Goal: Transaction & Acquisition: Purchase product/service

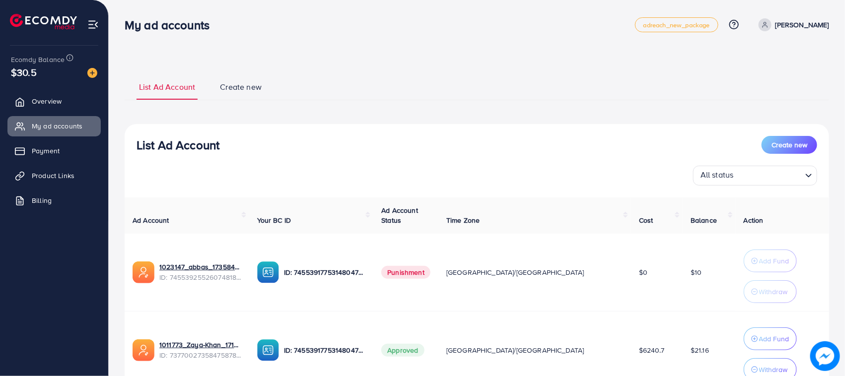
scroll to position [85, 0]
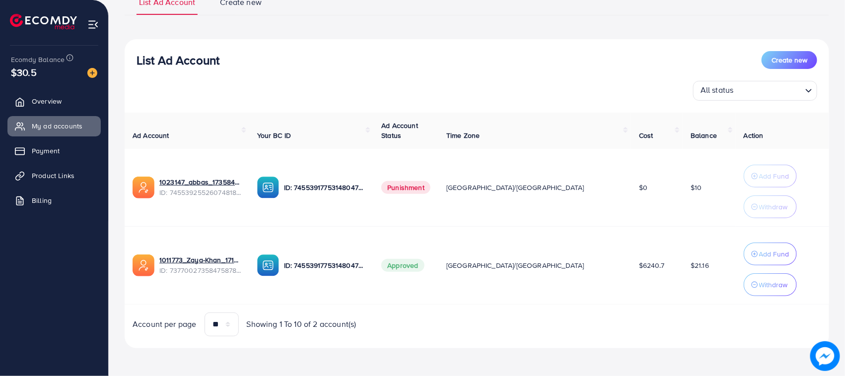
drag, startPoint x: 446, startPoint y: 186, endPoint x: 495, endPoint y: 195, distance: 50.4
click at [438, 195] on td "Punishment" at bounding box center [405, 188] width 65 height 78
click at [438, 212] on td "Punishment" at bounding box center [405, 188] width 65 height 78
drag, startPoint x: 427, startPoint y: 177, endPoint x: 473, endPoint y: 191, distance: 47.9
click at [473, 191] on tr "1023147_abbas_1735843853887 ID: 7455392552607481857 ID: 7455391775314804752 Pun…" at bounding box center [477, 188] width 704 height 78
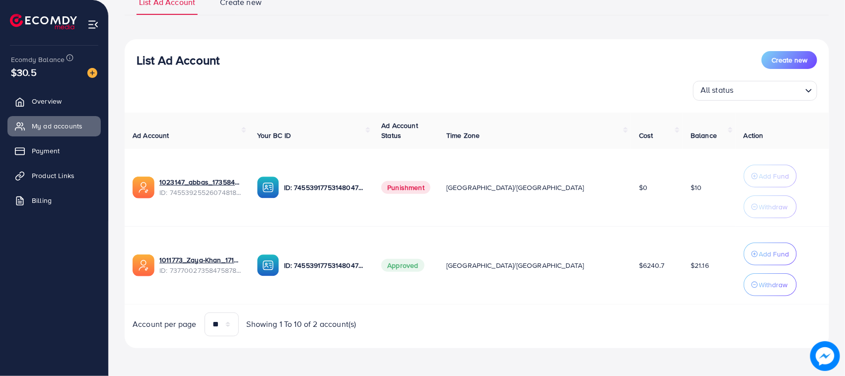
click at [438, 224] on td "Punishment" at bounding box center [405, 188] width 65 height 78
drag, startPoint x: 445, startPoint y: 183, endPoint x: 483, endPoint y: 243, distance: 71.4
click at [438, 199] on td "Punishment" at bounding box center [405, 188] width 65 height 78
click at [438, 248] on td "Approved" at bounding box center [405, 265] width 65 height 78
drag, startPoint x: 483, startPoint y: 251, endPoint x: 559, endPoint y: 277, distance: 79.8
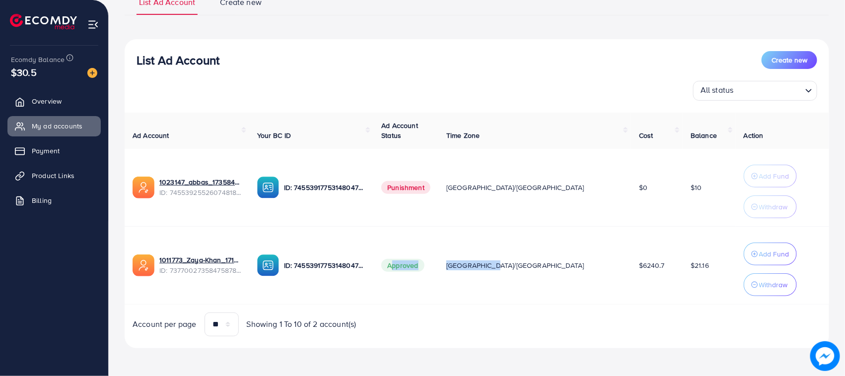
click at [559, 277] on tr "1011773_Zaya-Khan_1717592302951 ID: 7377002735847587841 ID: 7455391775314804752…" at bounding box center [477, 265] width 704 height 78
click at [560, 282] on td "[GEOGRAPHIC_DATA]/[GEOGRAPHIC_DATA]" at bounding box center [534, 265] width 193 height 78
drag, startPoint x: 559, startPoint y: 279, endPoint x: 433, endPoint y: 261, distance: 126.8
click at [434, 262] on tr "1011773_Zaya-Khan_1717592302951 ID: 7377002735847587841 ID: 7455391775314804752…" at bounding box center [477, 265] width 704 height 78
click at [433, 255] on td "Approved" at bounding box center [405, 265] width 65 height 78
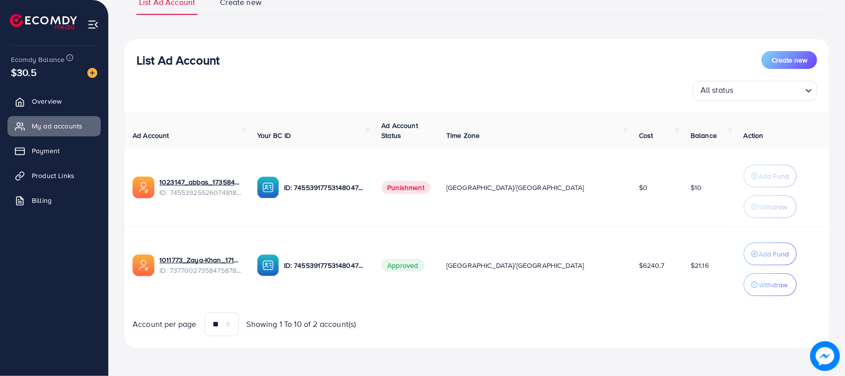
drag, startPoint x: 631, startPoint y: 271, endPoint x: 582, endPoint y: 270, distance: 48.2
click at [631, 272] on td "$6240.7" at bounding box center [657, 265] width 52 height 78
click at [582, 270] on td "[GEOGRAPHIC_DATA]/[GEOGRAPHIC_DATA]" at bounding box center [534, 265] width 193 height 78
drag, startPoint x: 582, startPoint y: 270, endPoint x: 606, endPoint y: 251, distance: 30.4
click at [645, 264] on tr "1011773_Zaya-Khan_1717592302951 ID: 7377002735847587841 ID: 7455391775314804752…" at bounding box center [477, 265] width 704 height 78
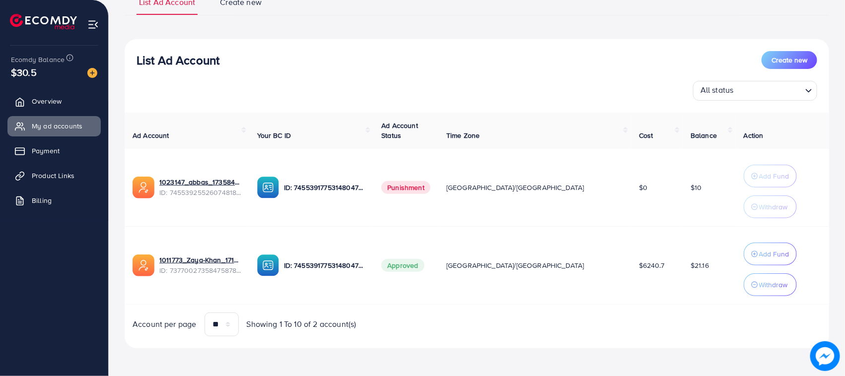
click at [631, 242] on td "$6240.7" at bounding box center [657, 265] width 52 height 78
click at [583, 261] on td "[GEOGRAPHIC_DATA]/[GEOGRAPHIC_DATA]" at bounding box center [534, 265] width 193 height 78
drag, startPoint x: 579, startPoint y: 258, endPoint x: 627, endPoint y: 267, distance: 48.5
click at [627, 267] on tr "1011773_Zaya-Khan_1717592302951 ID: 7377002735847587841 ID: 7455391775314804752…" at bounding box center [477, 265] width 704 height 78
click at [631, 267] on td "$6240.7" at bounding box center [657, 265] width 52 height 78
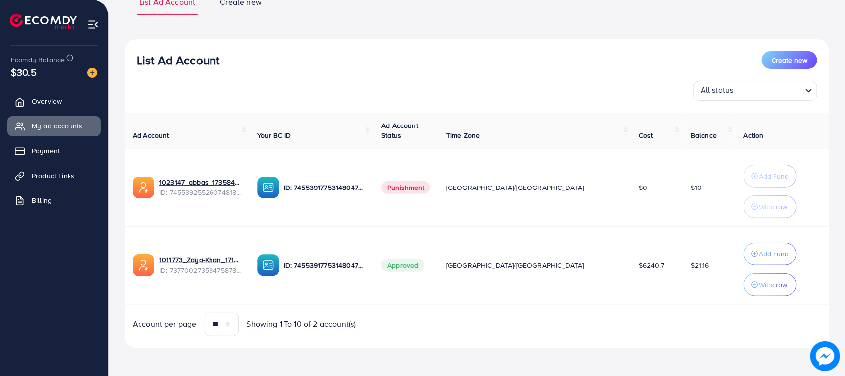
drag, startPoint x: 627, startPoint y: 267, endPoint x: 581, endPoint y: 256, distance: 46.5
click at [583, 259] on tr "1011773_Zaya-Khan_1717592302951 ID: 7377002735847587841 ID: 7455391775314804752…" at bounding box center [477, 265] width 704 height 78
click at [574, 249] on td "[GEOGRAPHIC_DATA]/[GEOGRAPHIC_DATA]" at bounding box center [534, 265] width 193 height 78
drag, startPoint x: 592, startPoint y: 261, endPoint x: 621, endPoint y: 264, distance: 28.4
click at [631, 264] on td "$6240.7" at bounding box center [657, 265] width 52 height 78
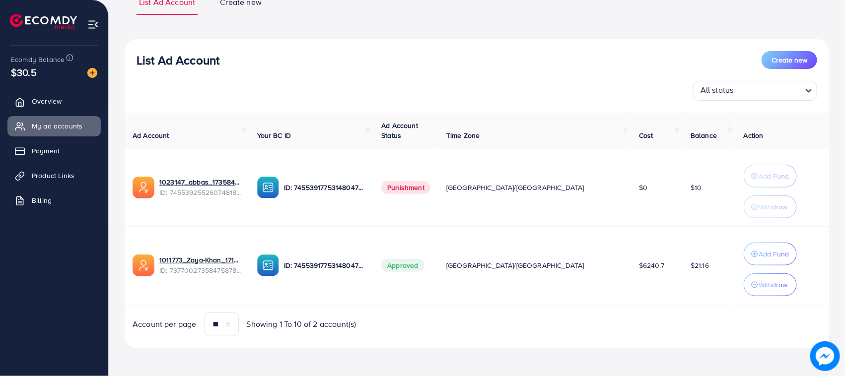
click at [631, 277] on td "$6240.7" at bounding box center [657, 265] width 52 height 78
drag, startPoint x: 626, startPoint y: 276, endPoint x: 584, endPoint y: 261, distance: 44.3
click at [631, 267] on td "$6240.7" at bounding box center [657, 265] width 52 height 78
click at [561, 243] on td "[GEOGRAPHIC_DATA]/[GEOGRAPHIC_DATA]" at bounding box center [534, 265] width 193 height 78
drag, startPoint x: 265, startPoint y: 61, endPoint x: 128, endPoint y: 51, distance: 136.9
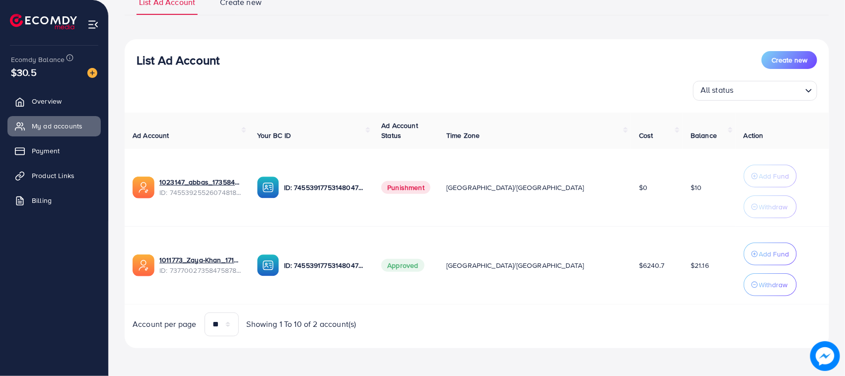
click at [129, 51] on div "List Ad Account Create new All status Loading..." at bounding box center [477, 76] width 704 height 50
click at [128, 51] on div "List Ad Account Create new All status Loading..." at bounding box center [477, 76] width 704 height 50
drag, startPoint x: 128, startPoint y: 51, endPoint x: 207, endPoint y: 60, distance: 78.9
click at [207, 60] on div "List Ad Account Create new All status Loading..." at bounding box center [477, 76] width 704 height 50
click at [207, 60] on h3 "List Ad Account" at bounding box center [178, 60] width 83 height 14
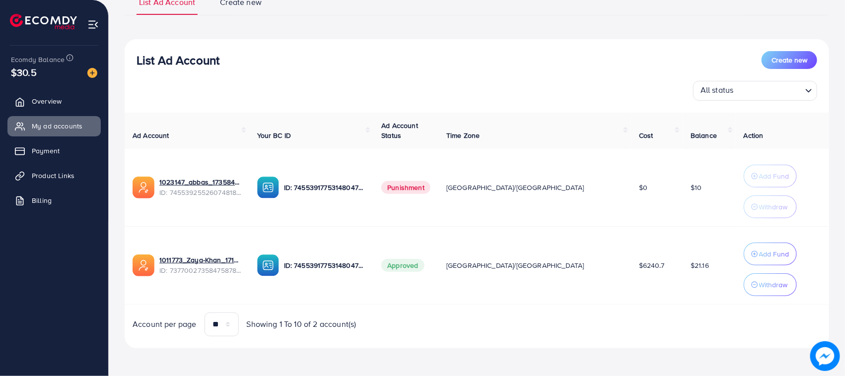
click at [207, 60] on h3 "List Ad Account" at bounding box center [178, 60] width 83 height 14
click at [232, 81] on div "All status Loading..." at bounding box center [477, 91] width 681 height 20
click at [174, 49] on div "List Ad Account Create new All status Loading... Ad Account Your BC ID Ad Accou…" at bounding box center [477, 193] width 704 height 309
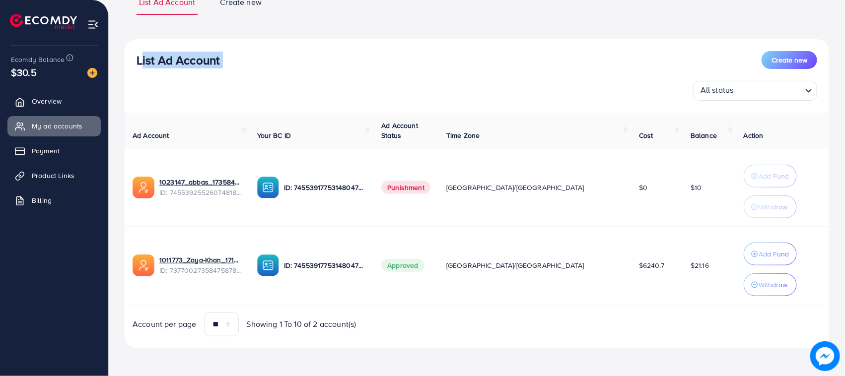
click at [174, 49] on div "List Ad Account Create new All status Loading... Ad Account Your BC ID Ad Accou…" at bounding box center [477, 193] width 704 height 309
click at [182, 78] on div "List Ad Account Create new All status Loading..." at bounding box center [477, 76] width 704 height 50
click at [166, 54] on h3 "List Ad Account" at bounding box center [178, 60] width 83 height 14
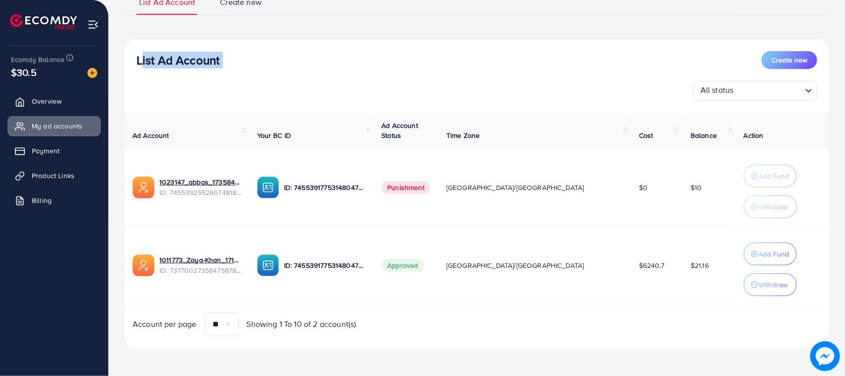
click at [185, 83] on div "All status Loading..." at bounding box center [477, 91] width 681 height 20
click at [147, 54] on h3 "List Ad Account" at bounding box center [178, 60] width 83 height 14
click at [175, 100] on div "All status Loading..." at bounding box center [477, 91] width 681 height 20
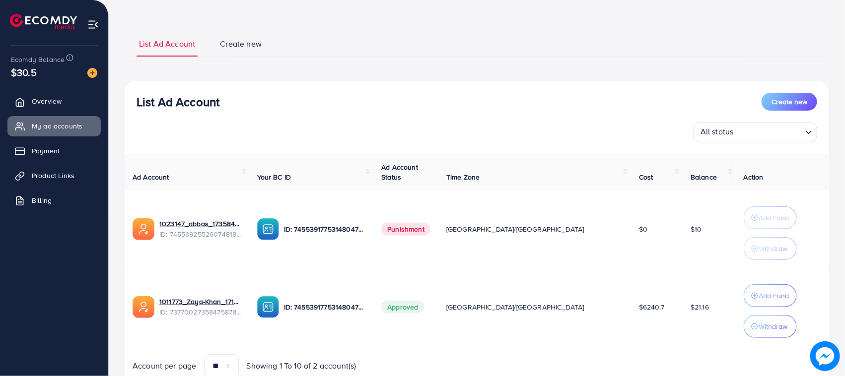
scroll to position [0, 0]
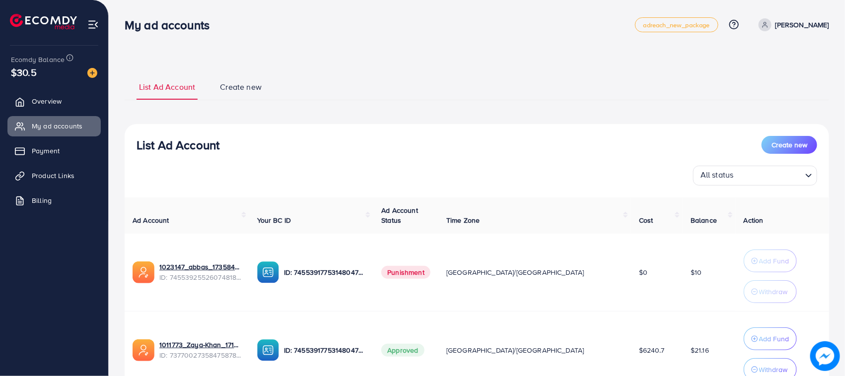
drag, startPoint x: 130, startPoint y: 25, endPoint x: 221, endPoint y: 137, distance: 144.3
click at [221, 137] on div "My ad accounts adreach_new_package Help Center Contact Support Plans and Pricin…" at bounding box center [422, 230] width 845 height 461
click at [233, 138] on div "List Ad Account Create new" at bounding box center [477, 145] width 681 height 18
drag, startPoint x: 125, startPoint y: 25, endPoint x: 224, endPoint y: 144, distance: 155.1
click at [224, 144] on div "My ad accounts adreach_new_package Help Center Contact Support Plans and Pricin…" at bounding box center [422, 230] width 845 height 461
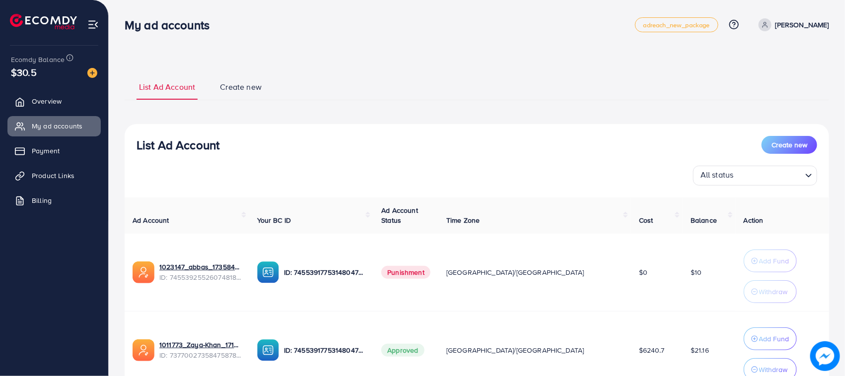
click at [224, 144] on div "List Ad Account Create new" at bounding box center [477, 145] width 681 height 18
drag, startPoint x: 224, startPoint y: 144, endPoint x: 134, endPoint y: 122, distance: 92.7
click at [136, 123] on div "List Ad Account Create new List Ad Account Create new All status Loading... Ad …" at bounding box center [477, 253] width 704 height 360
click at [134, 122] on div "List Ad Account Create new List Ad Account Create new All status Loading... Ad …" at bounding box center [477, 253] width 704 height 360
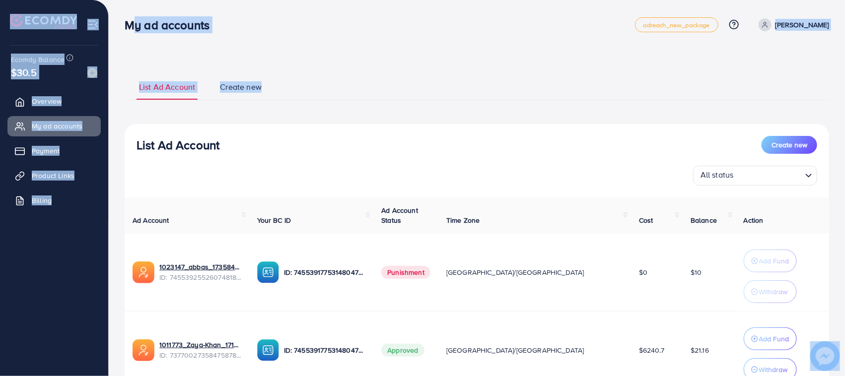
drag, startPoint x: 127, startPoint y: 25, endPoint x: 280, endPoint y: 93, distance: 168.1
click at [280, 93] on div "My ad accounts adreach_new_package Help Center Contact Support Plans and Pricin…" at bounding box center [422, 230] width 845 height 461
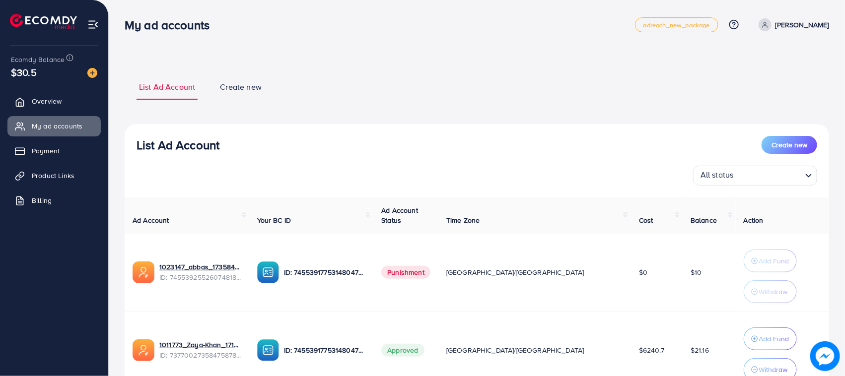
click at [274, 132] on div "List Ad Account Create new All status Loading... Ad Account Your BC ID Ad Accou…" at bounding box center [477, 278] width 704 height 309
drag, startPoint x: 216, startPoint y: 145, endPoint x: 133, endPoint y: 28, distance: 144.2
click at [136, 31] on div "My ad accounts adreach_new_package Help Center Contact Support Plans and Pricin…" at bounding box center [422, 230] width 845 height 461
click at [132, 27] on h3 "My ad accounts" at bounding box center [171, 25] width 93 height 14
drag, startPoint x: 132, startPoint y: 27, endPoint x: 214, endPoint y: 145, distance: 143.7
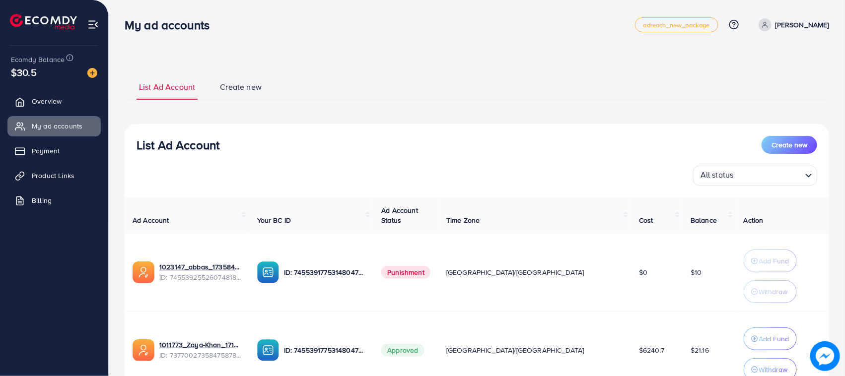
click at [214, 145] on div "My ad accounts adreach_new_package Help Center Contact Support Plans and Pricin…" at bounding box center [422, 230] width 845 height 461
click at [214, 145] on h3 "List Ad Account" at bounding box center [178, 145] width 83 height 14
click at [240, 138] on div "List Ad Account Create new" at bounding box center [477, 145] width 681 height 18
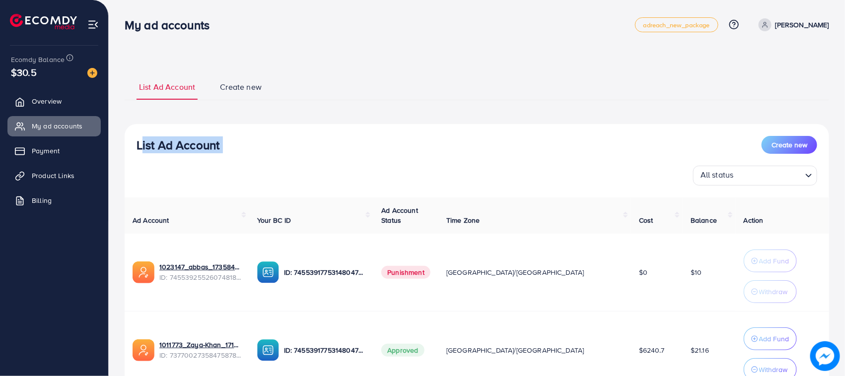
drag, startPoint x: 240, startPoint y: 138, endPoint x: 140, endPoint y: 137, distance: 99.8
click at [140, 137] on div "List Ad Account Create new" at bounding box center [477, 145] width 681 height 18
click at [140, 138] on h3 "List Ad Account" at bounding box center [178, 145] width 83 height 14
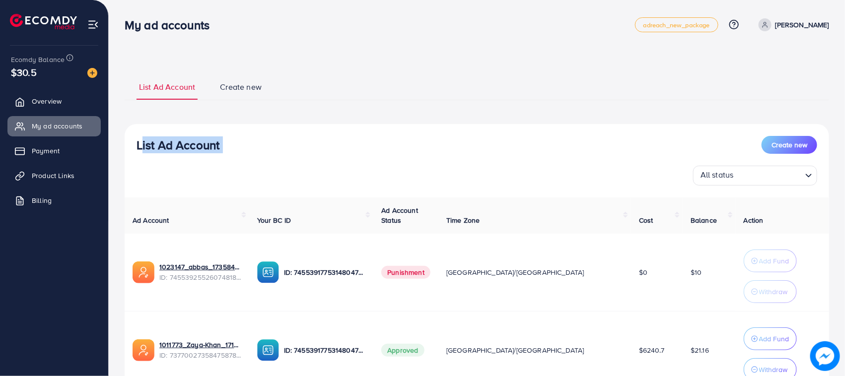
click at [140, 138] on h3 "List Ad Account" at bounding box center [178, 145] width 83 height 14
click at [160, 135] on div "List Ad Account Create new All status Loading... Ad Account Your BC ID Ad Accou…" at bounding box center [477, 278] width 704 height 309
click at [200, 142] on h3 "List Ad Account" at bounding box center [178, 145] width 83 height 14
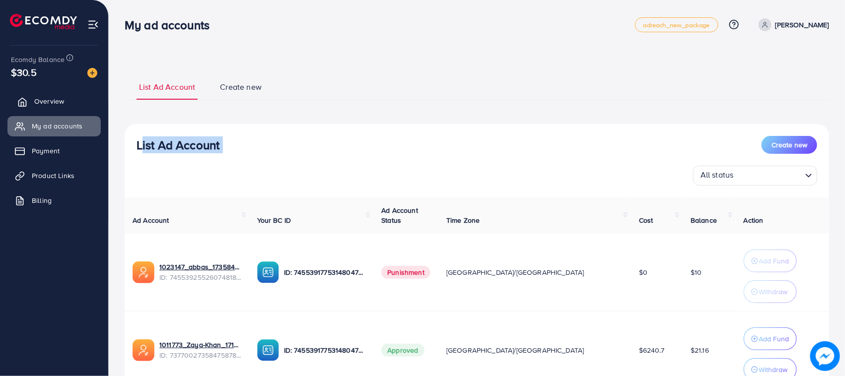
click at [39, 105] on span "Overview" at bounding box center [49, 101] width 30 height 10
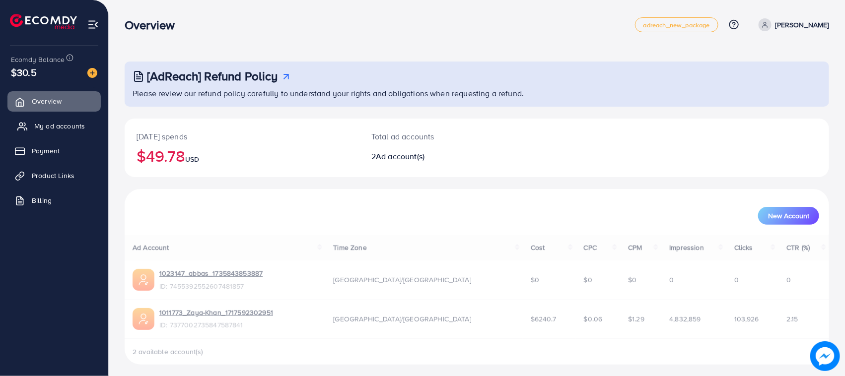
click at [74, 124] on span "My ad accounts" at bounding box center [59, 126] width 51 height 10
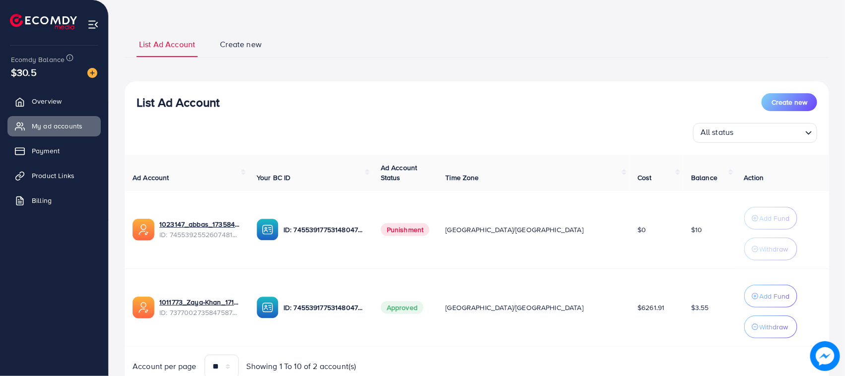
scroll to position [85, 0]
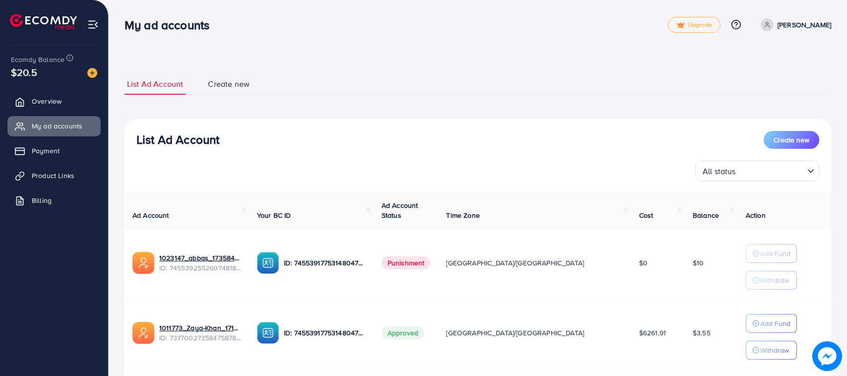
drag, startPoint x: 102, startPoint y: 13, endPoint x: 788, endPoint y: 13, distance: 686.6
click at [757, 178] on input "Search for option" at bounding box center [771, 170] width 65 height 15
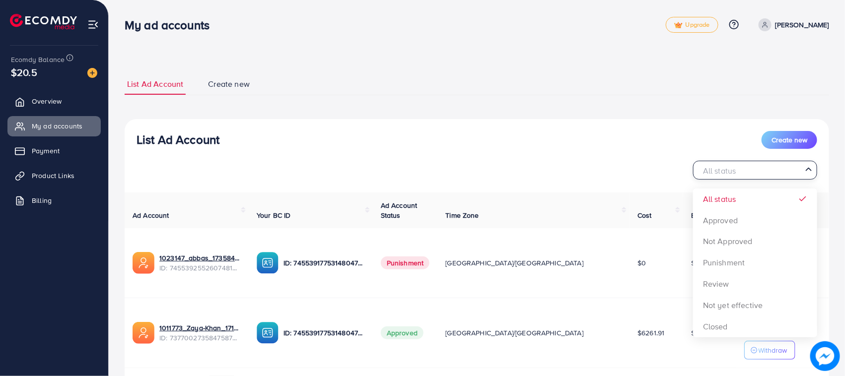
drag, startPoint x: 788, startPoint y: 0, endPoint x: 448, endPoint y: 36, distance: 342.0
click at [505, 21] on div "My ad accounts" at bounding box center [395, 25] width 541 height 14
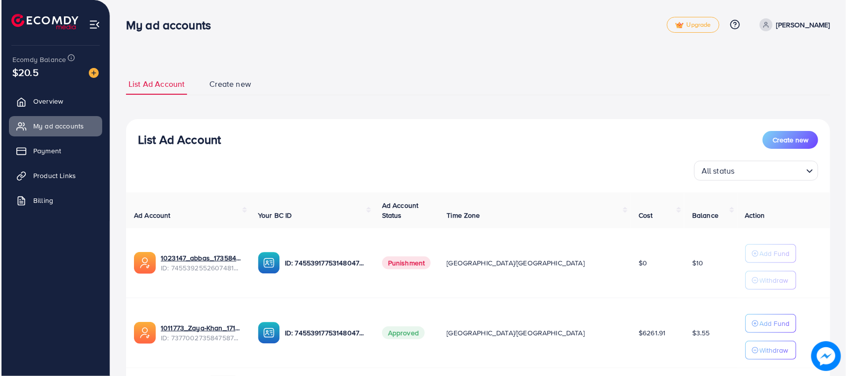
scroll to position [65, 0]
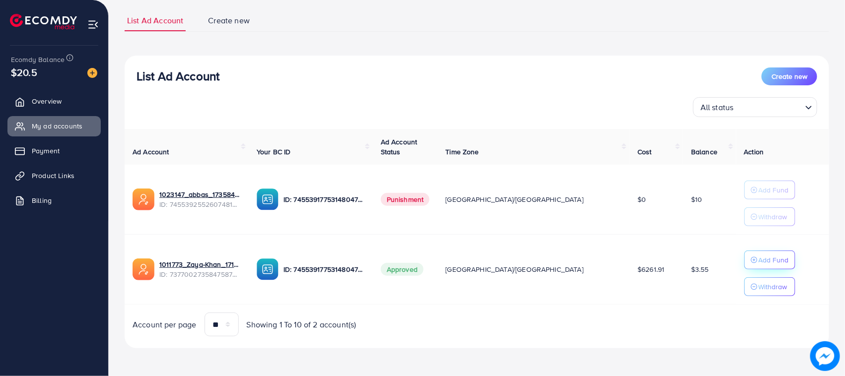
click at [759, 259] on p "Add Fund" at bounding box center [774, 260] width 30 height 12
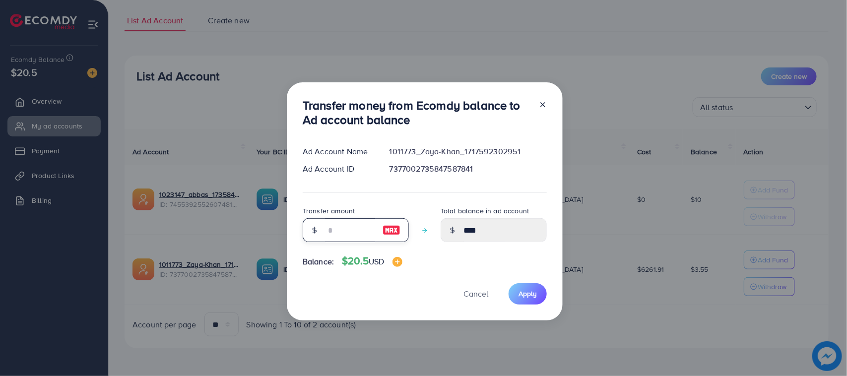
click at [358, 233] on input "number" at bounding box center [351, 230] width 50 height 24
type input "*"
type input "****"
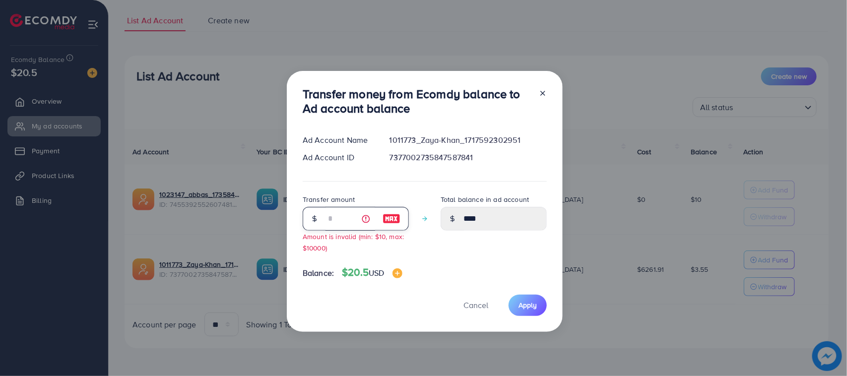
type input "**"
type input "*****"
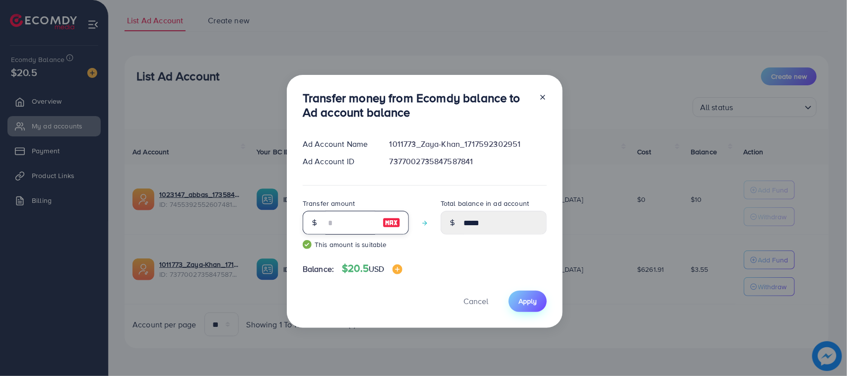
type input "**"
click at [519, 296] on span "Apply" at bounding box center [528, 301] width 18 height 10
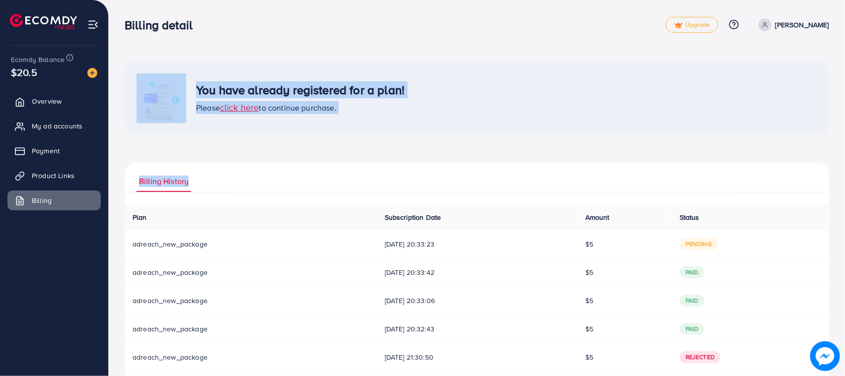
drag, startPoint x: 190, startPoint y: 58, endPoint x: 349, endPoint y: 162, distance: 189.6
click at [349, 162] on div "You have already registered for a plan! Please click here to continue purchase.…" at bounding box center [477, 240] width 736 height 481
click at [349, 163] on ul "Billing History" at bounding box center [477, 178] width 704 height 30
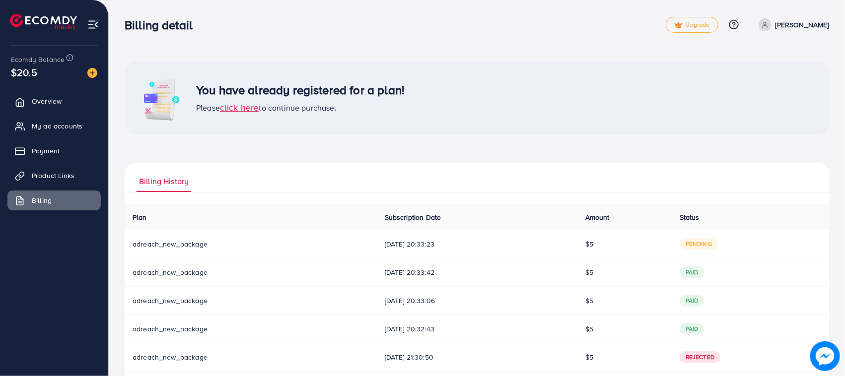
click at [242, 107] on span "click here" at bounding box center [239, 107] width 39 height 12
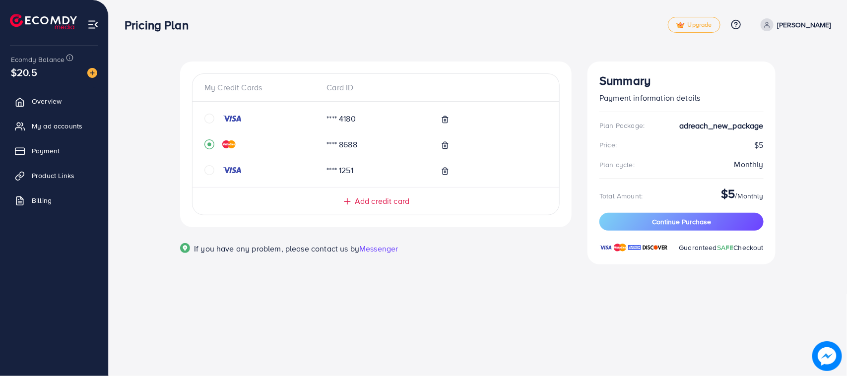
drag, startPoint x: 167, startPoint y: 241, endPoint x: 479, endPoint y: 313, distance: 320.5
click at [479, 313] on div "Pricing Plan Upgrade Help Center Contact Support Plans and Pricing Term and pol…" at bounding box center [423, 188] width 847 height 376
click at [470, 313] on div "Pricing Plan Upgrade Help Center Contact Support Plans and Pricing Term and pol…" at bounding box center [423, 188] width 847 height 376
click at [678, 221] on span "Continue Purchase" at bounding box center [681, 222] width 59 height 10
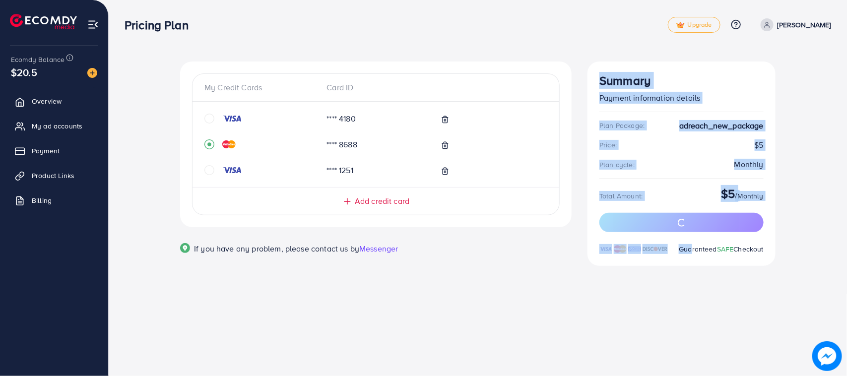
drag, startPoint x: 596, startPoint y: 82, endPoint x: 688, endPoint y: 258, distance: 198.3
click at [688, 258] on div "Summary Payment information details Plan Package: adreach_new_package Price: $5…" at bounding box center [682, 164] width 188 height 205
click at [688, 276] on div "Summary Payment information details Plan Package: adreach_new_package Price: $5…" at bounding box center [682, 170] width 204 height 217
drag, startPoint x: 756, startPoint y: 257, endPoint x: 590, endPoint y: 70, distance: 249.6
click at [597, 72] on div "Summary Payment information details Plan Package: adreach_new_package Price: $5…" at bounding box center [682, 164] width 188 height 205
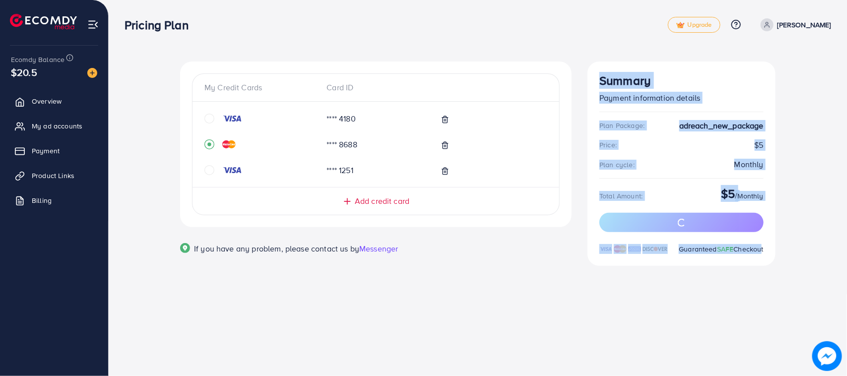
click at [590, 70] on div "Summary Payment information details Plan Package: adreach_new_package Price: $5…" at bounding box center [682, 164] width 188 height 205
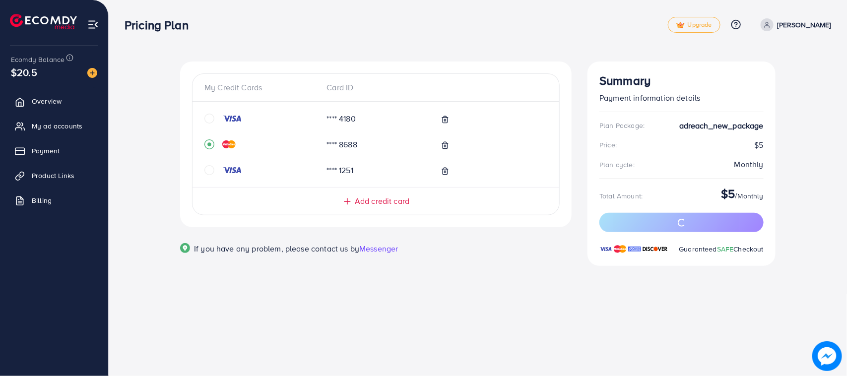
drag, startPoint x: 590, startPoint y: 70, endPoint x: 743, endPoint y: 300, distance: 276.3
click at [741, 293] on div "My Credit Cards Card ID **** 4180 **** 8688 **** 1251 Add credit card Email Car…" at bounding box center [478, 147] width 739 height 294
click at [743, 301] on div "Pricing Plan Upgrade Help Center Contact Support Plans and Pricing Term and pol…" at bounding box center [423, 188] width 847 height 376
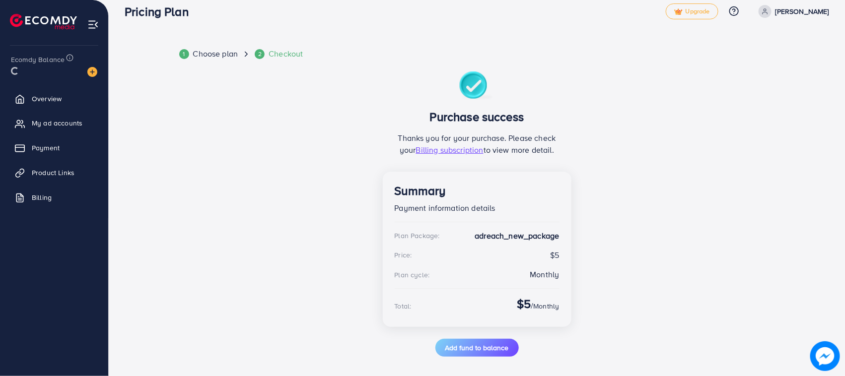
scroll to position [18, 0]
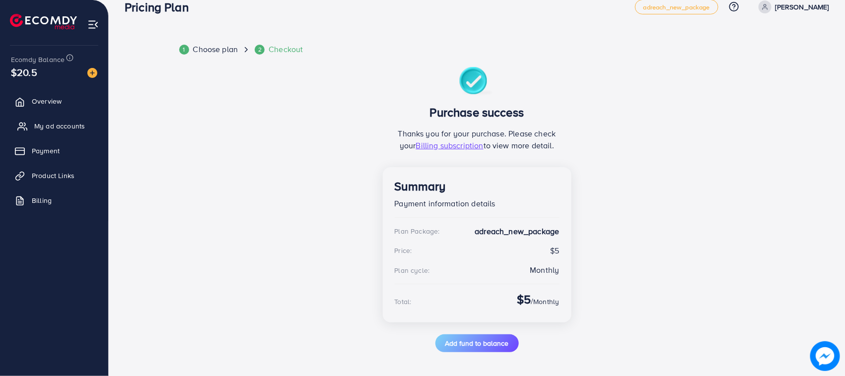
click at [27, 125] on link "My ad accounts" at bounding box center [53, 126] width 93 height 20
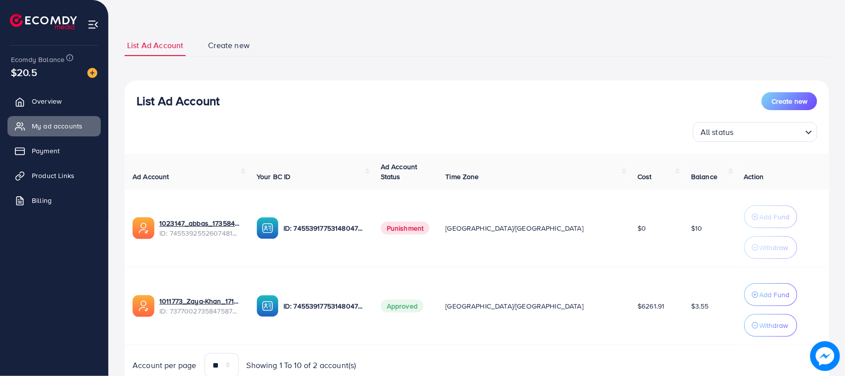
scroll to position [80, 0]
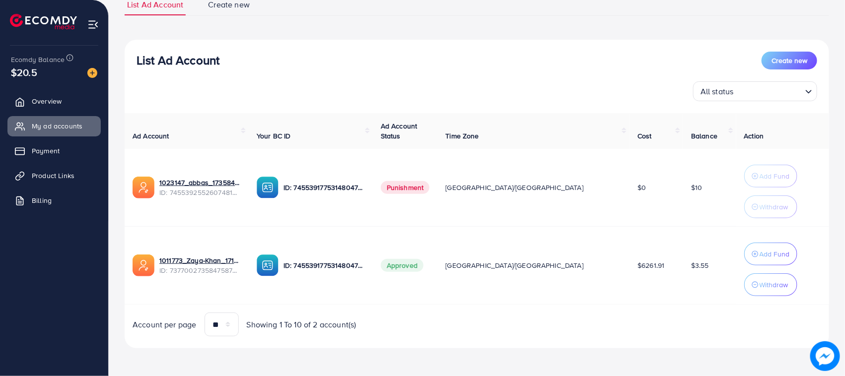
drag, startPoint x: 443, startPoint y: 274, endPoint x: 480, endPoint y: 276, distance: 36.8
click at [438, 276] on td "Approved" at bounding box center [405, 266] width 65 height 78
drag, startPoint x: 313, startPoint y: 269, endPoint x: 399, endPoint y: 285, distance: 87.0
click at [373, 285] on td "ID: 7455391775314804752" at bounding box center [311, 266] width 124 height 78
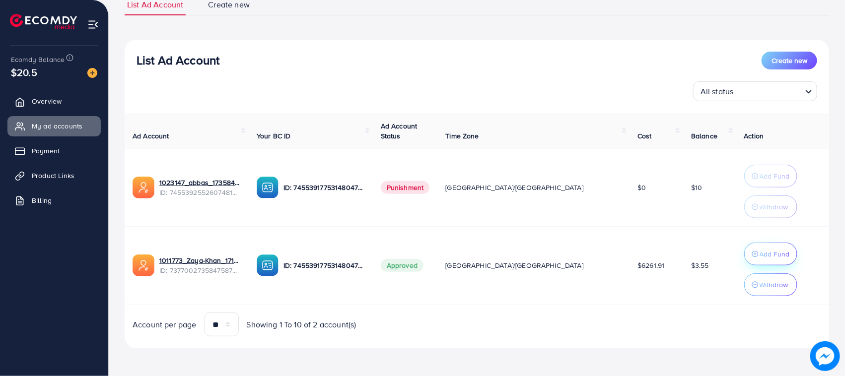
click at [760, 251] on p "Add Fund" at bounding box center [775, 254] width 30 height 12
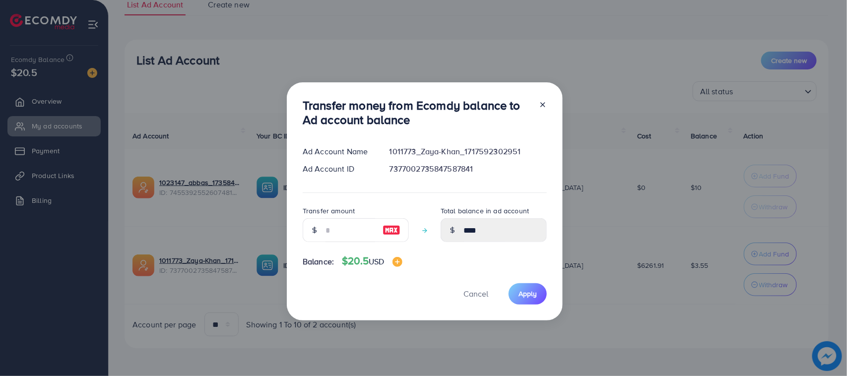
click at [324, 222] on div at bounding box center [314, 230] width 23 height 24
click at [331, 227] on input "number" at bounding box center [351, 230] width 50 height 24
type input "*"
type input "****"
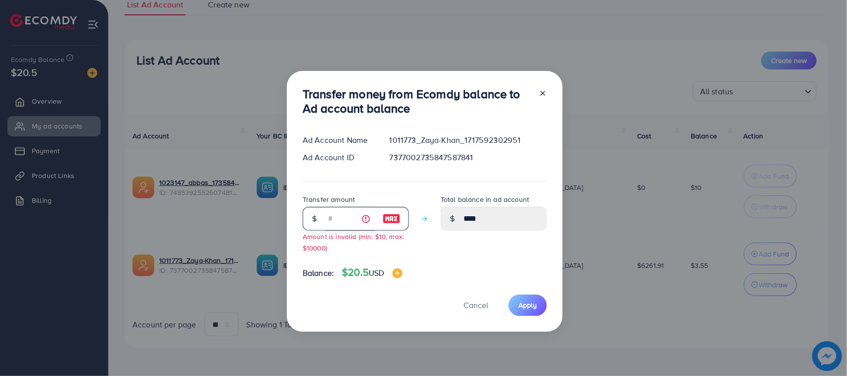
type input "**"
type input "*****"
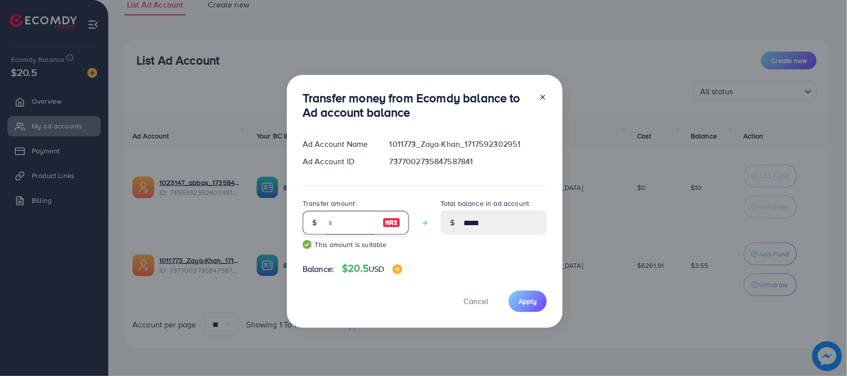
type input "*"
type input "****"
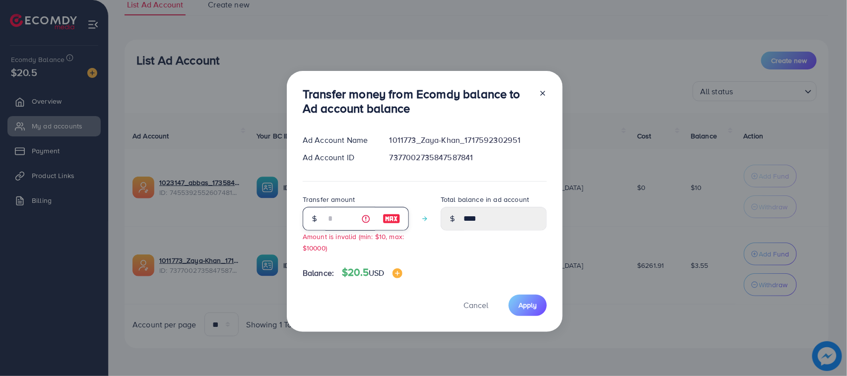
type input "**"
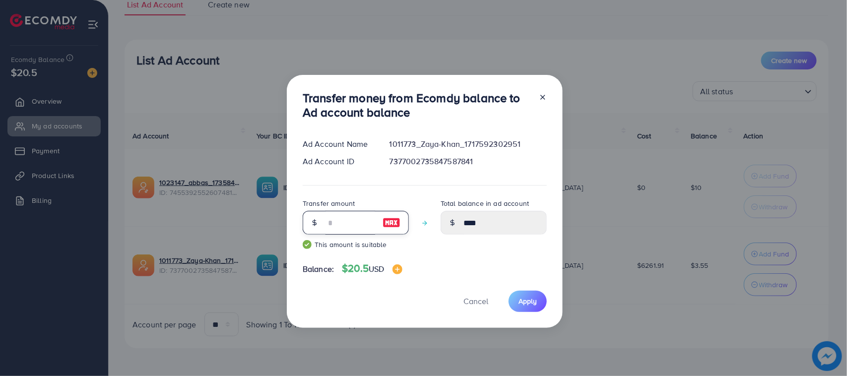
type input "*****"
type input "**"
click at [522, 301] on span "Apply" at bounding box center [528, 301] width 18 height 10
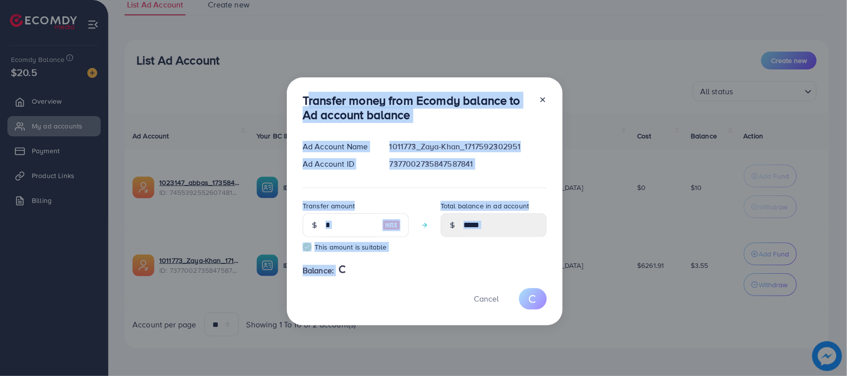
drag, startPoint x: 298, startPoint y: 98, endPoint x: 395, endPoint y: 293, distance: 217.6
click at [395, 293] on div "Transfer money from Ecomdy balance to Ad account balance Ad Account Name 101177…" at bounding box center [425, 201] width 276 height 248
type input "****"
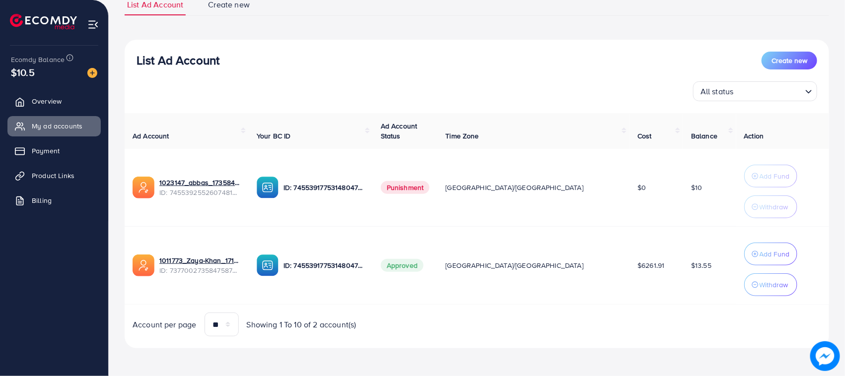
click at [93, 31] on li at bounding box center [92, 23] width 11 height 40
click at [93, 24] on img at bounding box center [92, 24] width 11 height 11
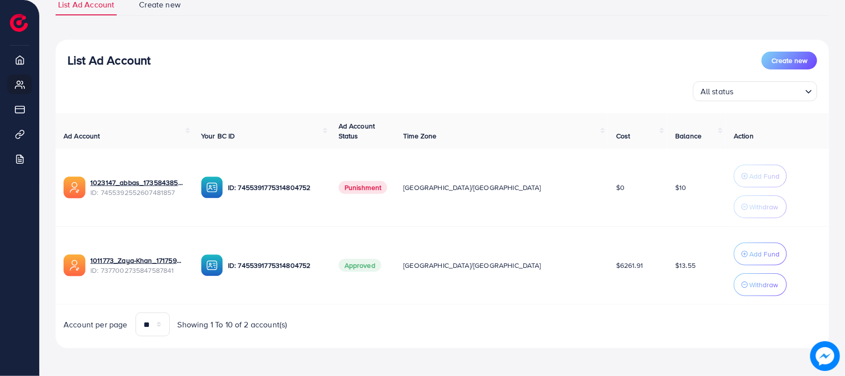
click at [827, 353] on img at bounding box center [825, 357] width 30 height 30
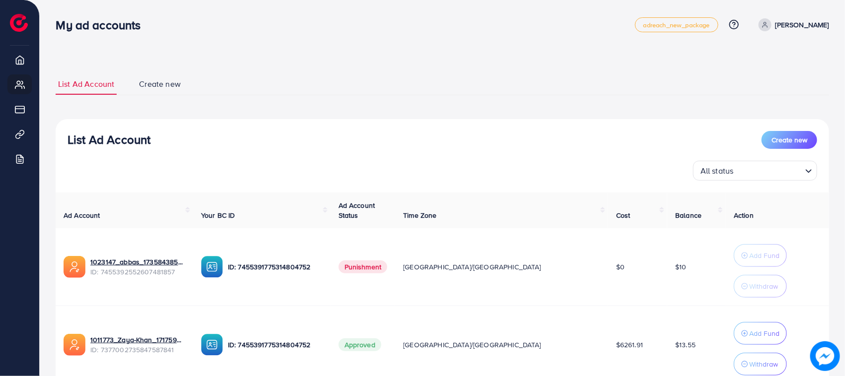
click at [150, 80] on span "Create new" at bounding box center [160, 83] width 42 height 11
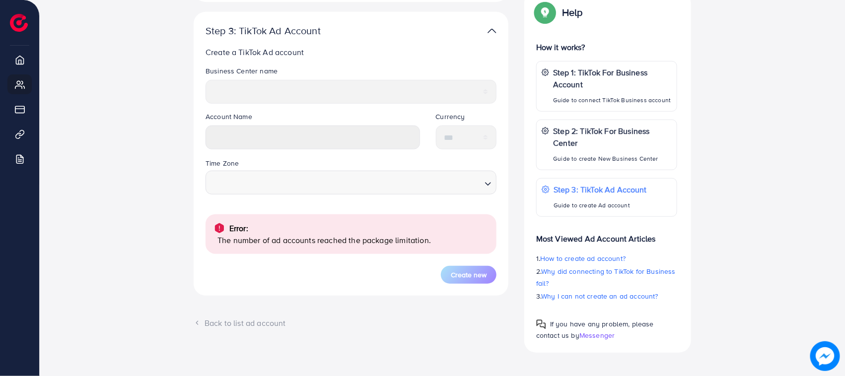
scroll to position [209, 0]
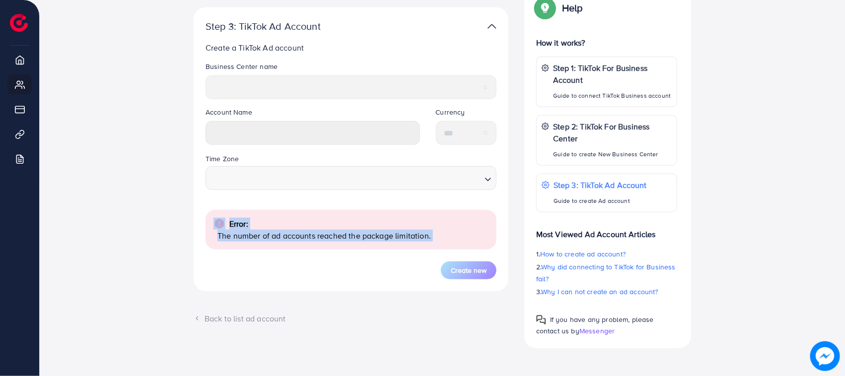
drag, startPoint x: 174, startPoint y: 219, endPoint x: 424, endPoint y: 251, distance: 252.7
click at [424, 250] on div "Step 1: TikTok For Business Account Connect to TikTok for Business to access al…" at bounding box center [442, 129] width 731 height 437
click at [344, 279] on div "Create new" at bounding box center [351, 271] width 291 height 18
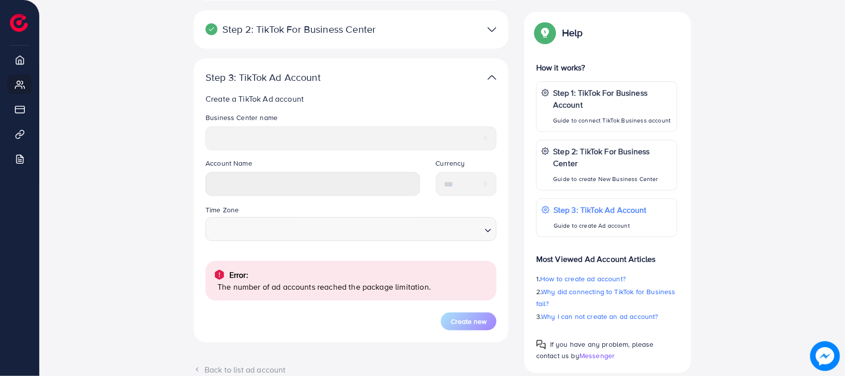
scroll to position [0, 0]
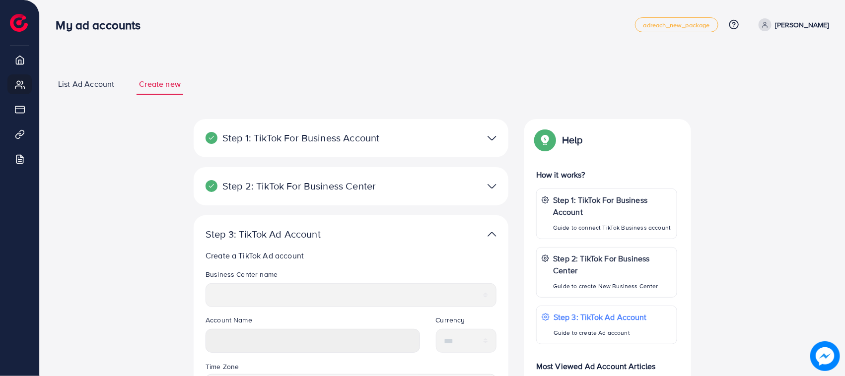
click at [796, 31] on ul "adreach_new_package Help Center Contact Support Plans and Pricing Term and poli…" at bounding box center [732, 24] width 194 height 15
click at [769, 27] on icon at bounding box center [765, 24] width 7 height 7
click at [767, 81] on span "Log out" at bounding box center [769, 81] width 27 height 12
